Goal: Communication & Community: Connect with others

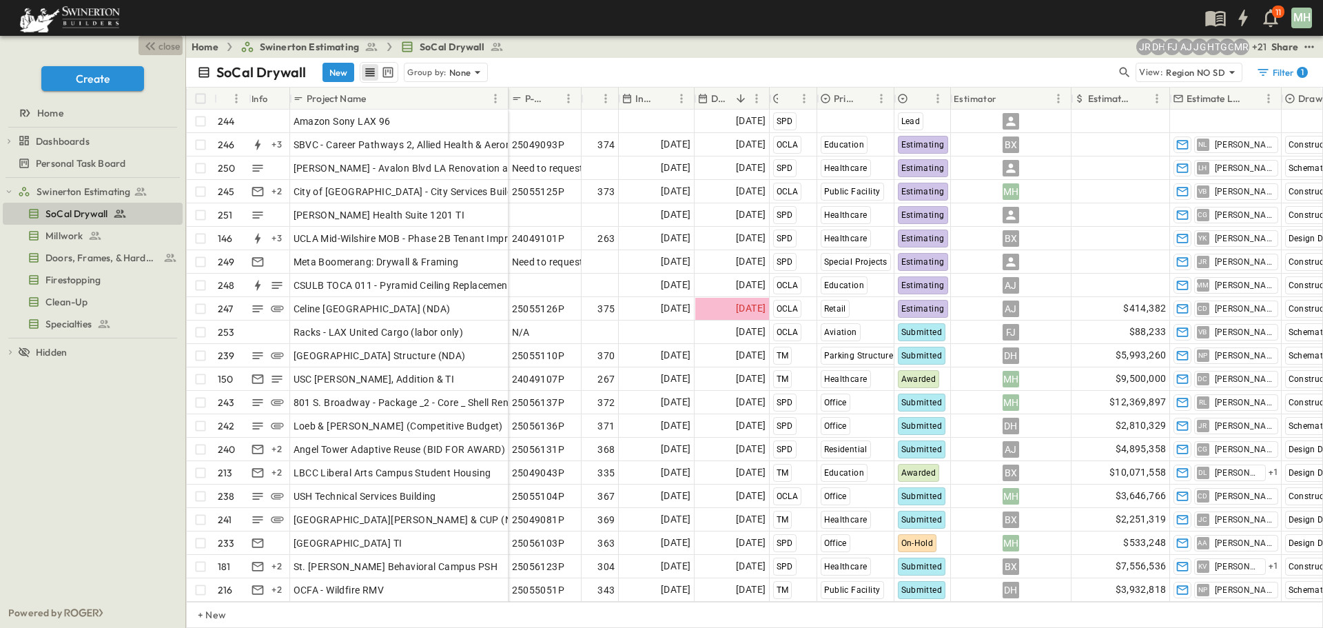
click at [157, 52] on icon "button" at bounding box center [150, 46] width 17 height 17
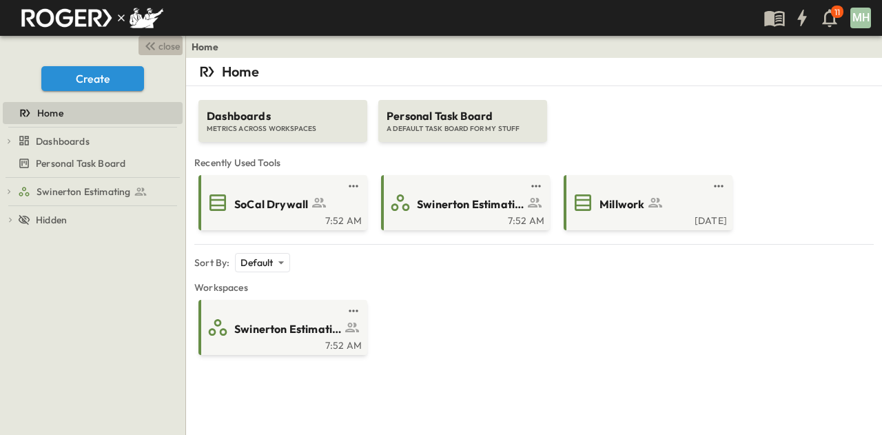
click at [163, 50] on span "close" at bounding box center [168, 46] width 21 height 14
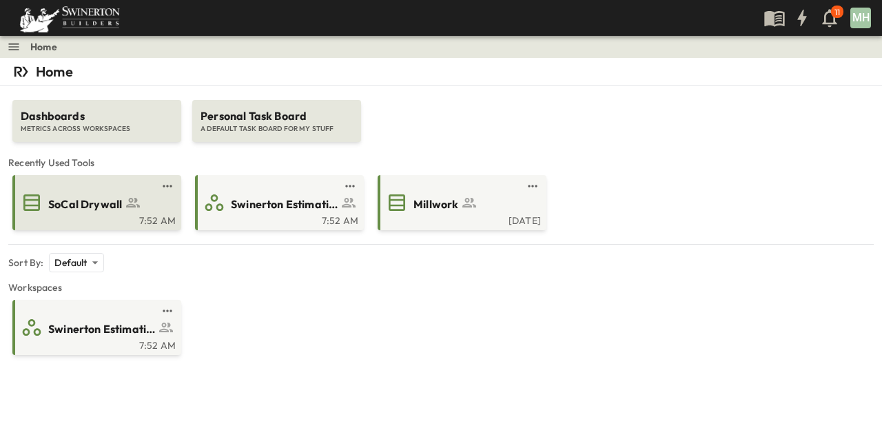
click at [128, 216] on div "7:52 AM" at bounding box center [95, 219] width 161 height 11
